Goal: Information Seeking & Learning: Learn about a topic

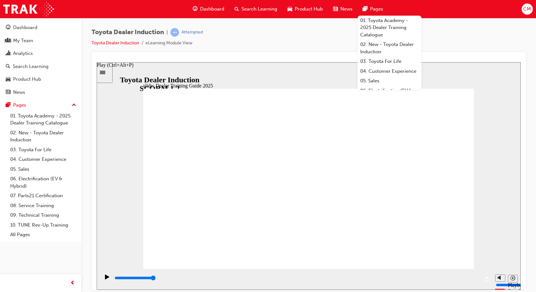
click at [105, 278] on icon "Play (Ctrl+Alt+P)" at bounding box center [107, 276] width 4 height 5
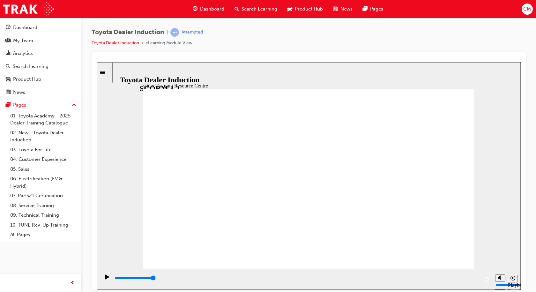
drag, startPoint x: 216, startPoint y: 140, endPoint x: 288, endPoint y: 139, distance: 72.1
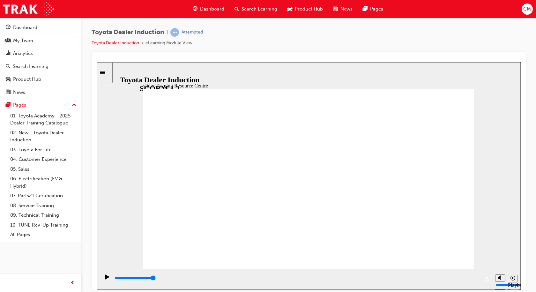
type input "30900"
